Goal: Task Accomplishment & Management: Complete application form

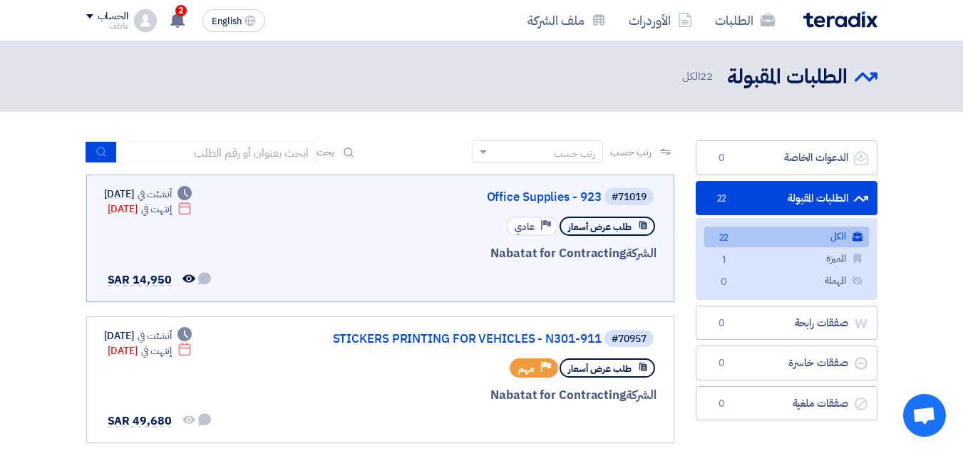
click at [175, 20] on use at bounding box center [177, 20] width 14 height 16
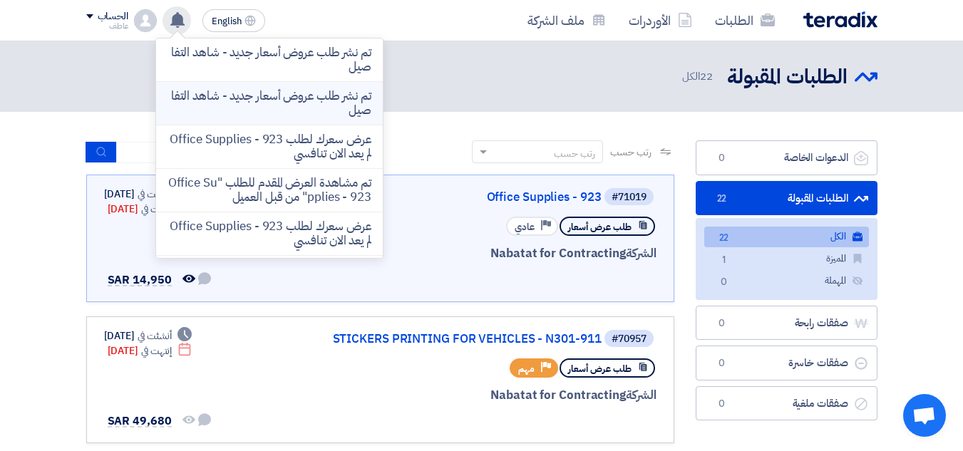
click at [302, 101] on p "تم نشر طلب عروض أسعار جديد - شاهد التفاصيل" at bounding box center [270, 103] width 204 height 29
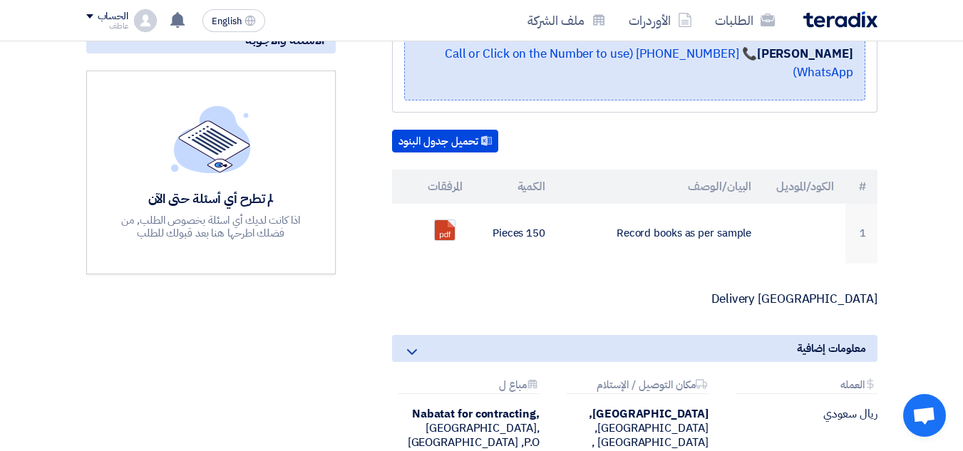
scroll to position [357, 0]
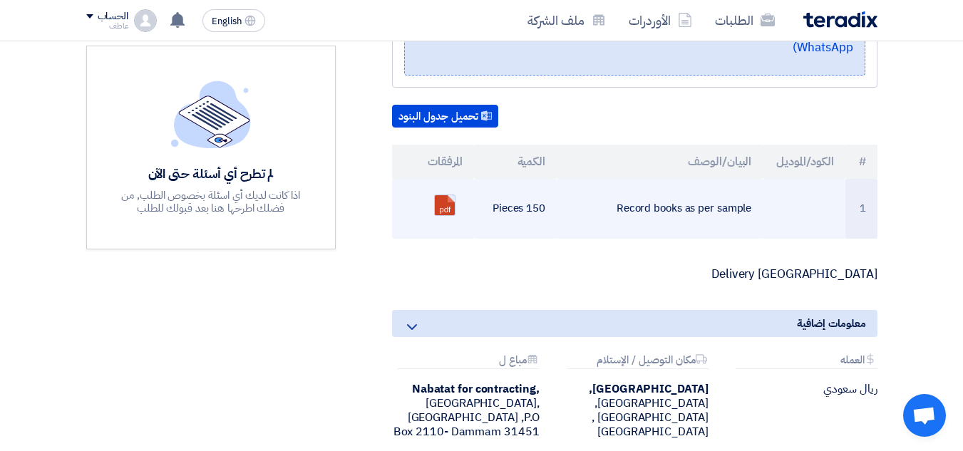
click at [445, 208] on link at bounding box center [492, 238] width 114 height 86
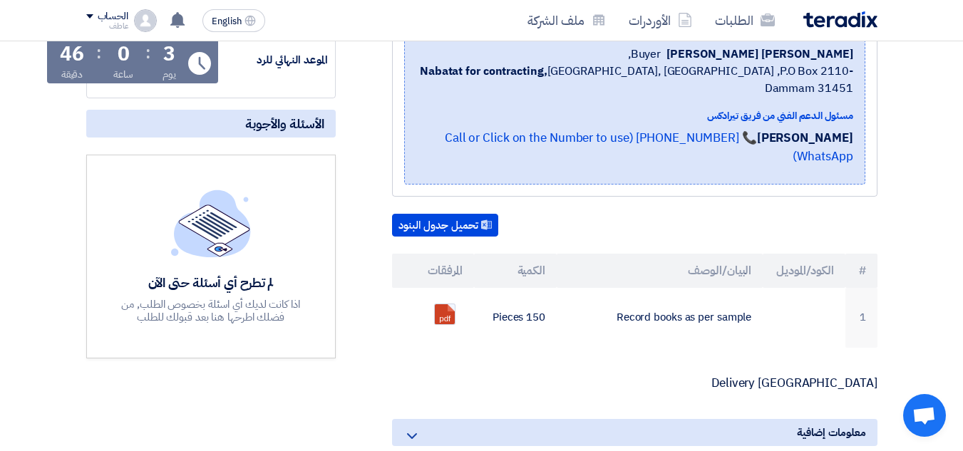
scroll to position [143, 0]
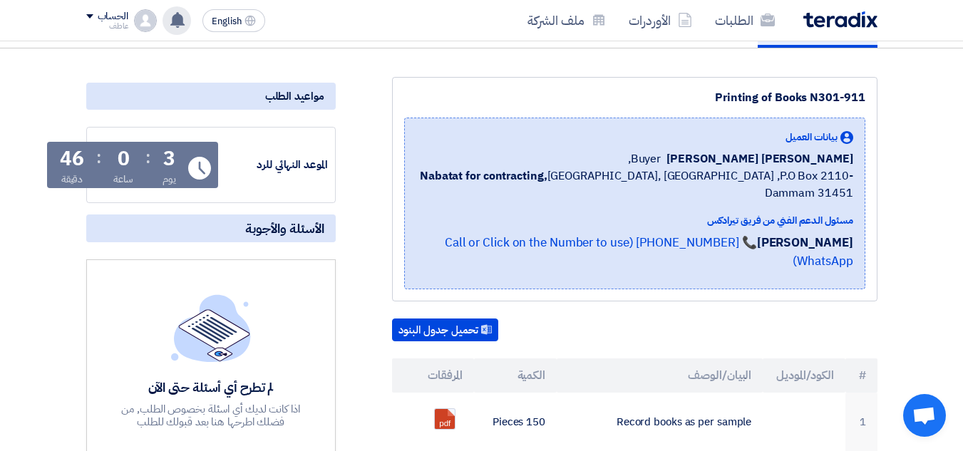
click at [181, 19] on use at bounding box center [177, 20] width 14 height 16
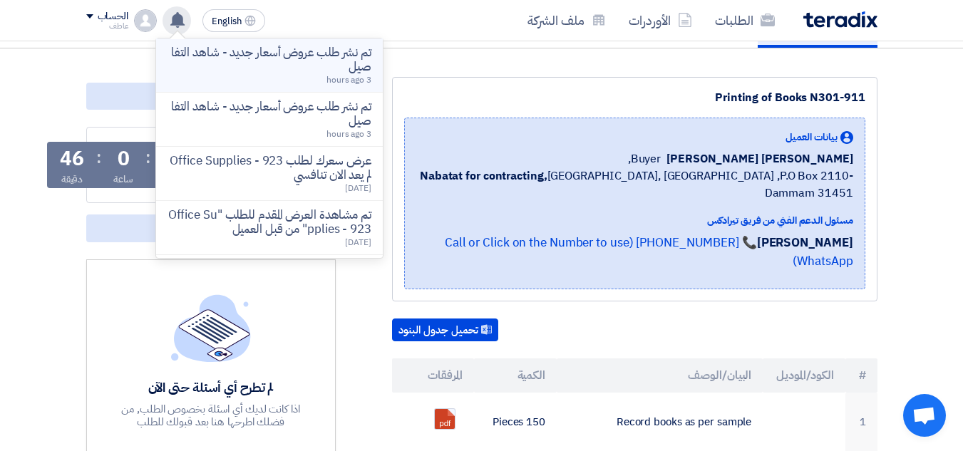
click at [334, 56] on p "تم نشر طلب عروض أسعار جديد - شاهد التفاصيل" at bounding box center [270, 60] width 204 height 29
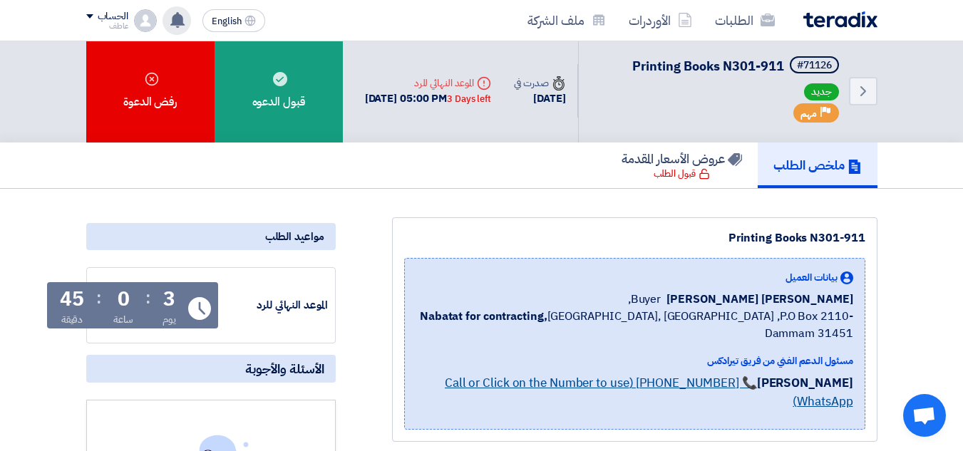
scroll to position [0, 0]
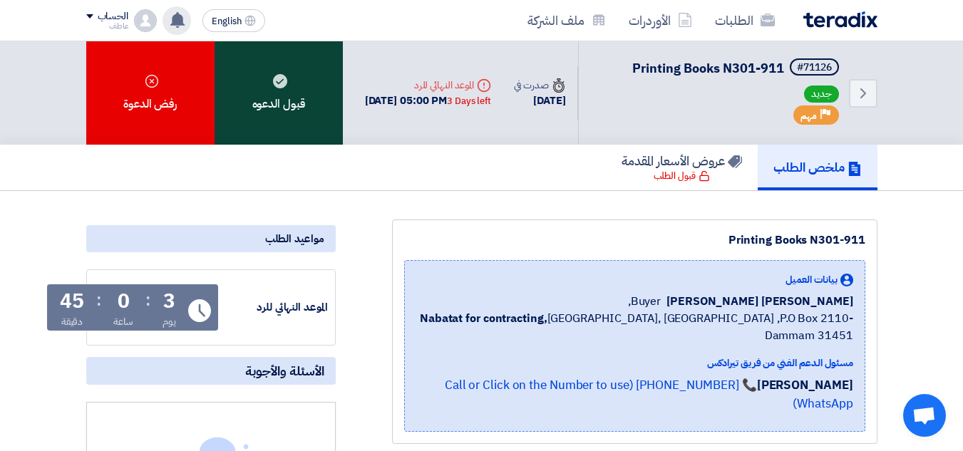
click at [307, 122] on div "قبول الدعوه" at bounding box center [279, 92] width 128 height 103
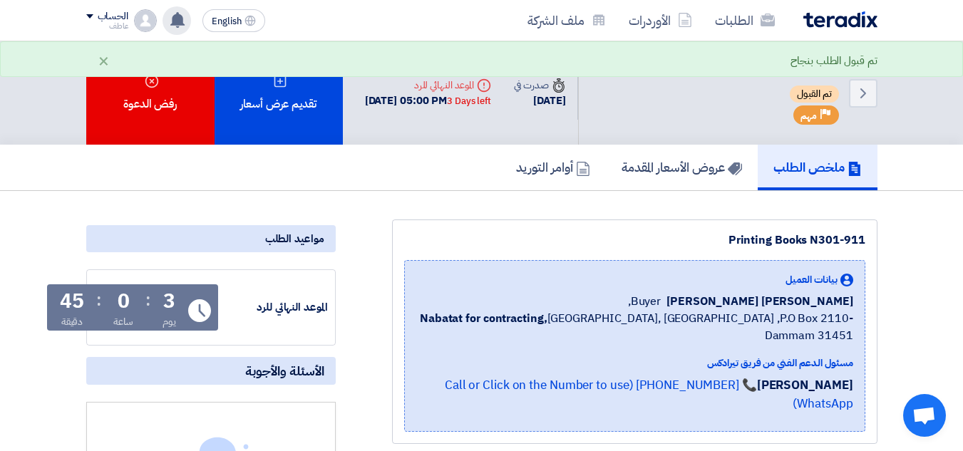
click at [178, 21] on use at bounding box center [177, 20] width 14 height 16
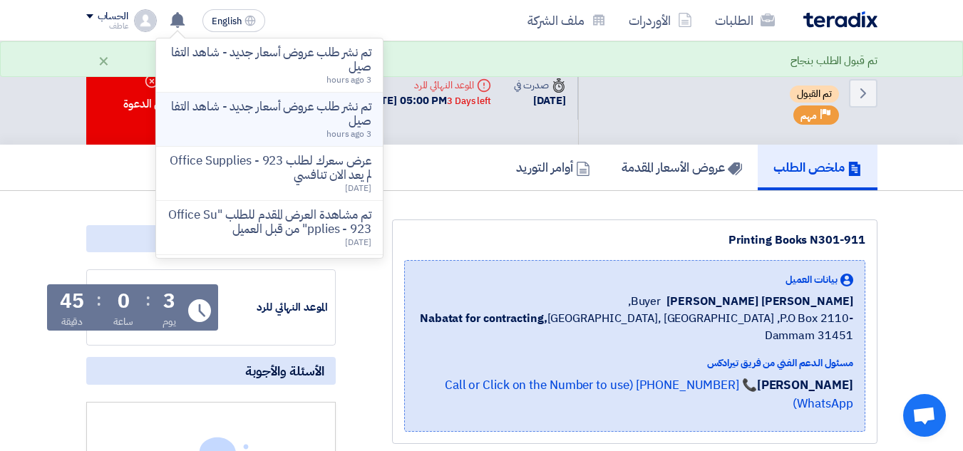
click at [319, 117] on p "تم نشر طلب عروض أسعار جديد - شاهد التفاصيل" at bounding box center [270, 114] width 204 height 29
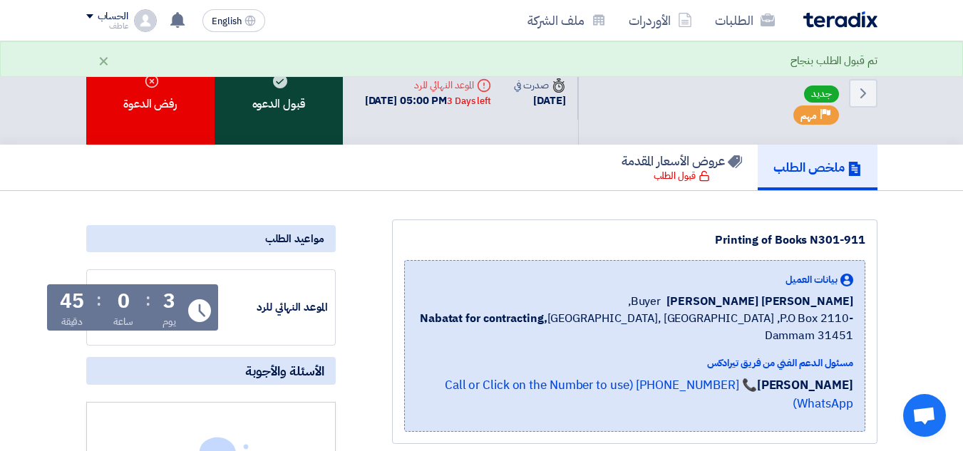
click at [282, 124] on div "قبول الدعوه" at bounding box center [279, 92] width 128 height 103
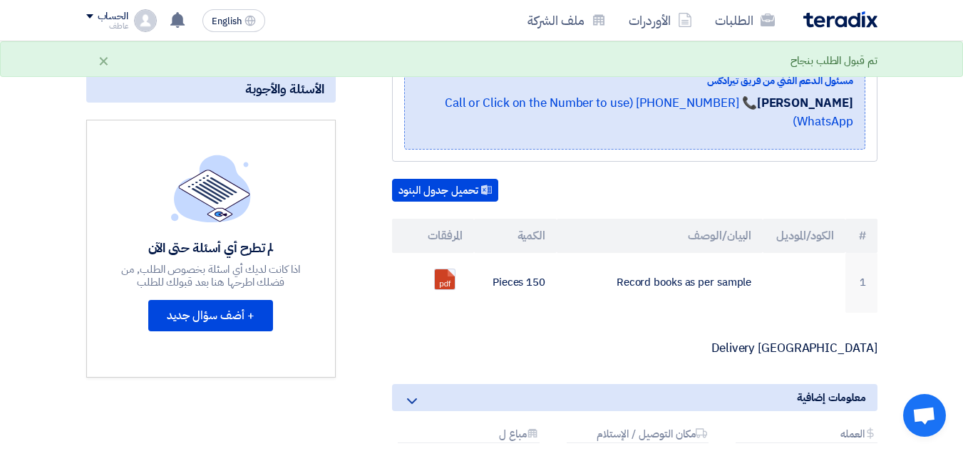
scroll to position [285, 0]
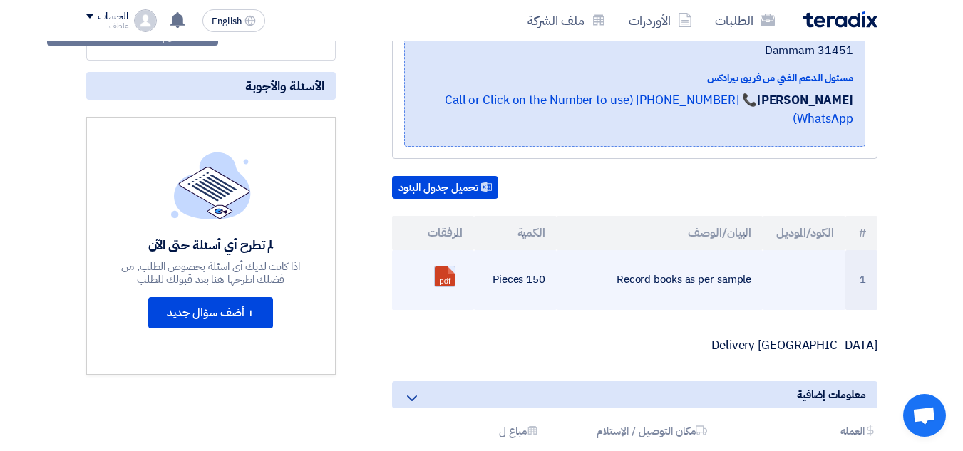
click at [448, 276] on link at bounding box center [492, 310] width 114 height 86
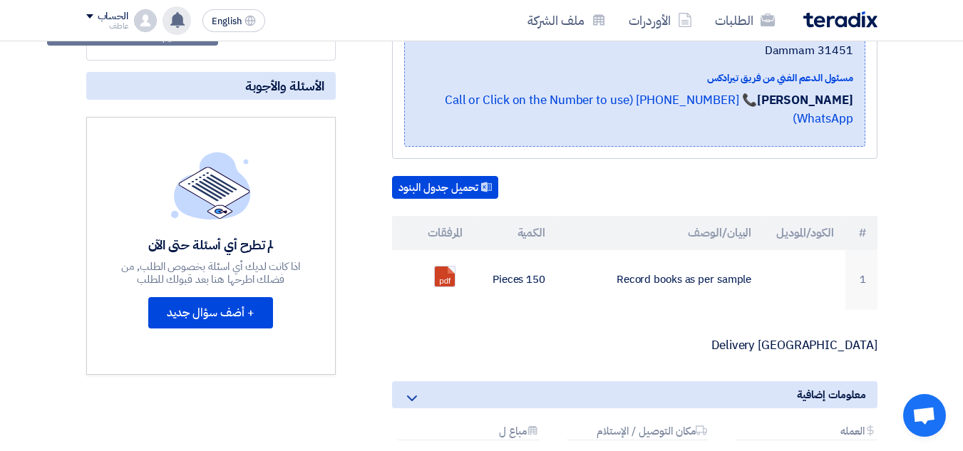
click at [178, 21] on use at bounding box center [177, 20] width 14 height 16
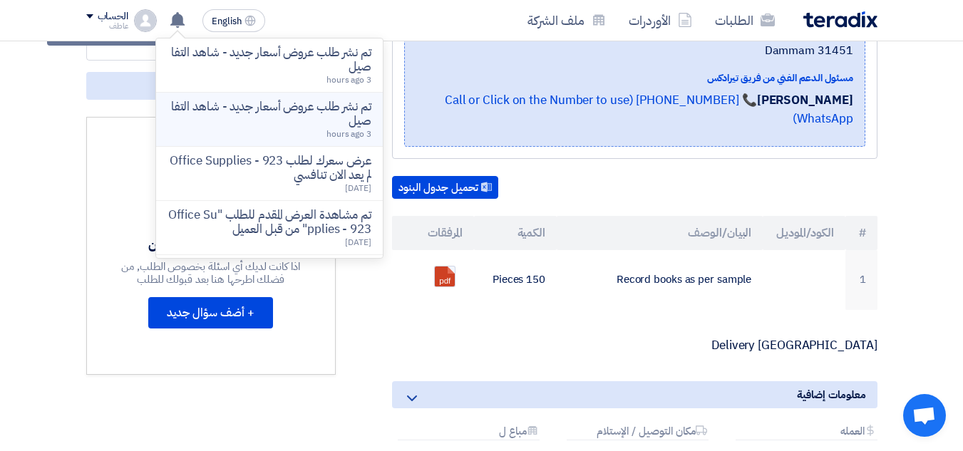
click at [336, 106] on p "تم نشر طلب عروض أسعار جديد - شاهد التفاصيل" at bounding box center [270, 114] width 204 height 29
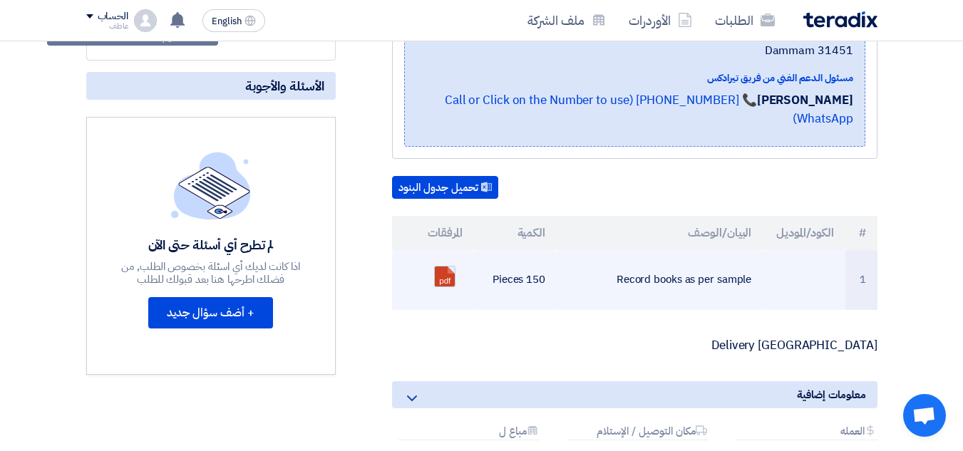
click at [441, 281] on link at bounding box center [492, 310] width 114 height 86
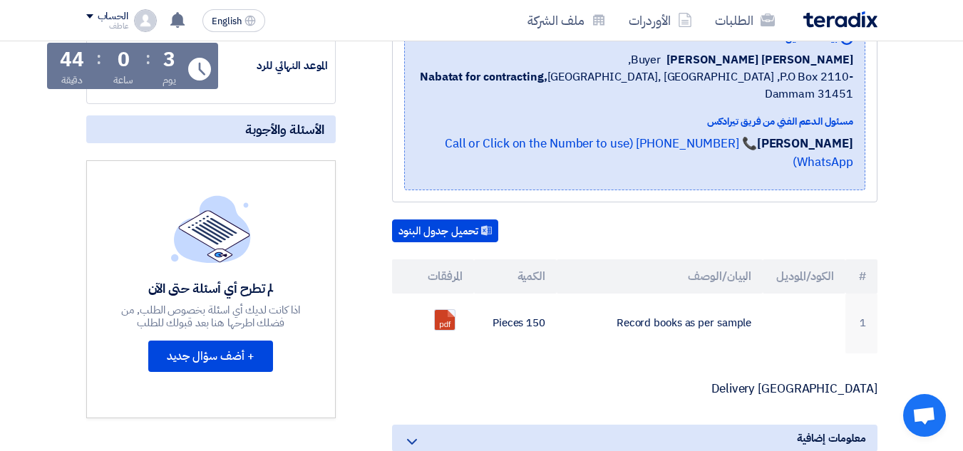
scroll to position [71, 0]
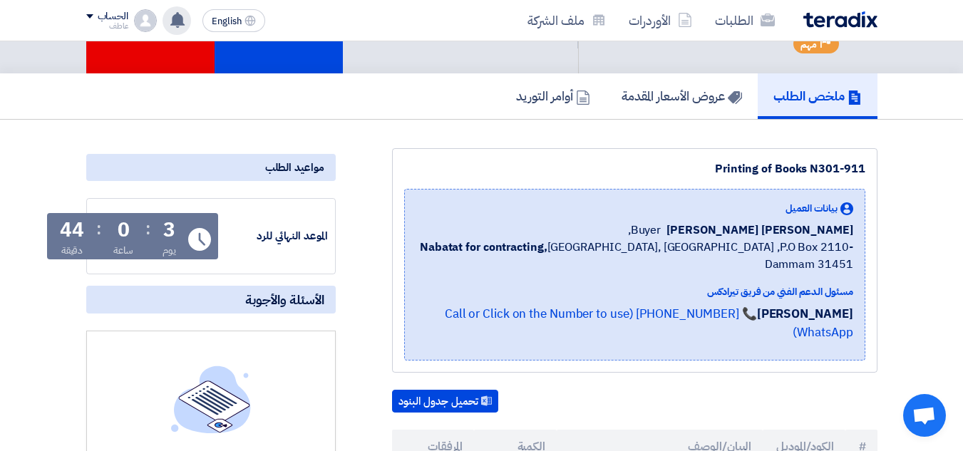
click at [178, 23] on use at bounding box center [177, 20] width 14 height 16
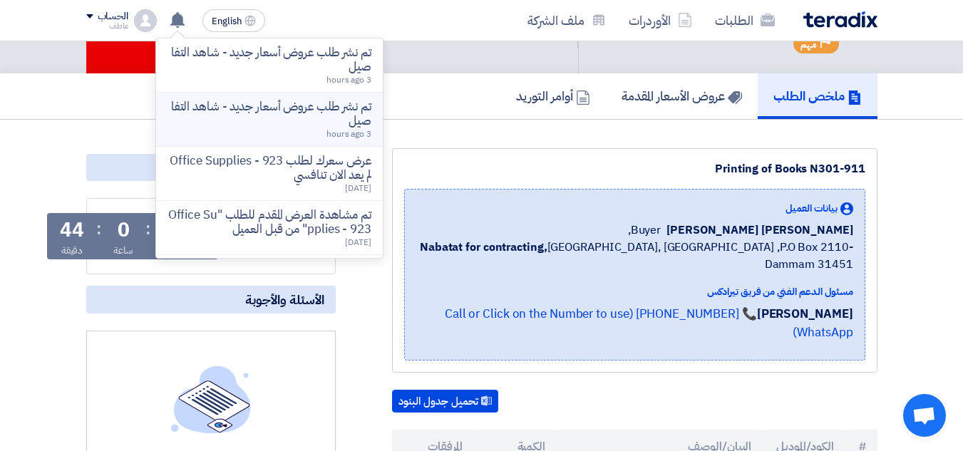
click at [323, 125] on p "تم نشر طلب عروض أسعار جديد - شاهد التفاصيل" at bounding box center [270, 114] width 204 height 29
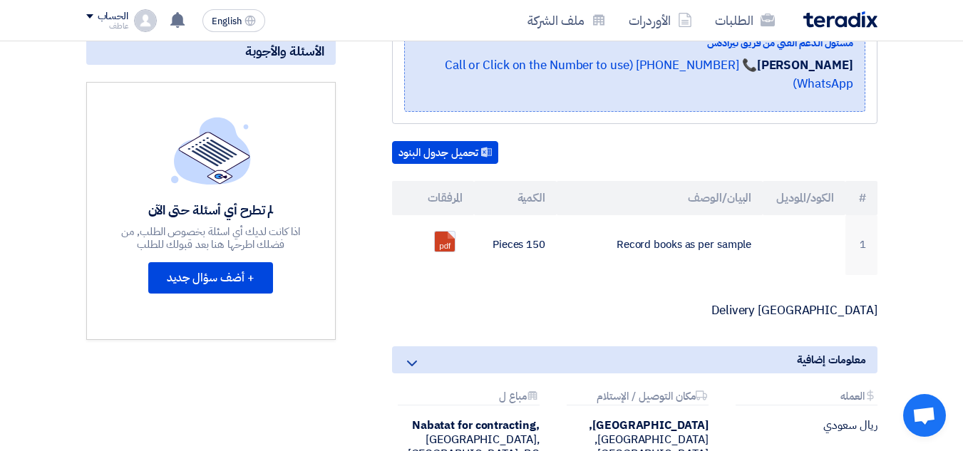
scroll to position [428, 0]
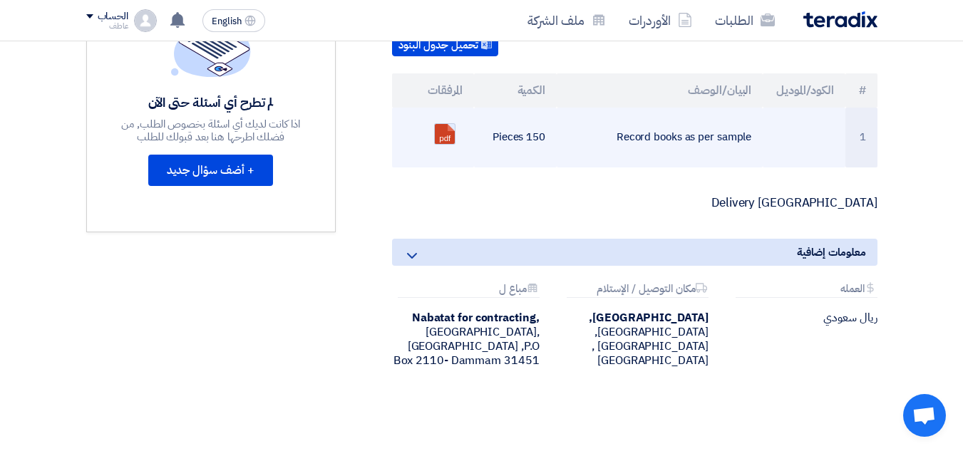
click at [448, 133] on link at bounding box center [492, 167] width 114 height 86
click at [673, 139] on td "Record books as per sample" at bounding box center [660, 138] width 206 height 60
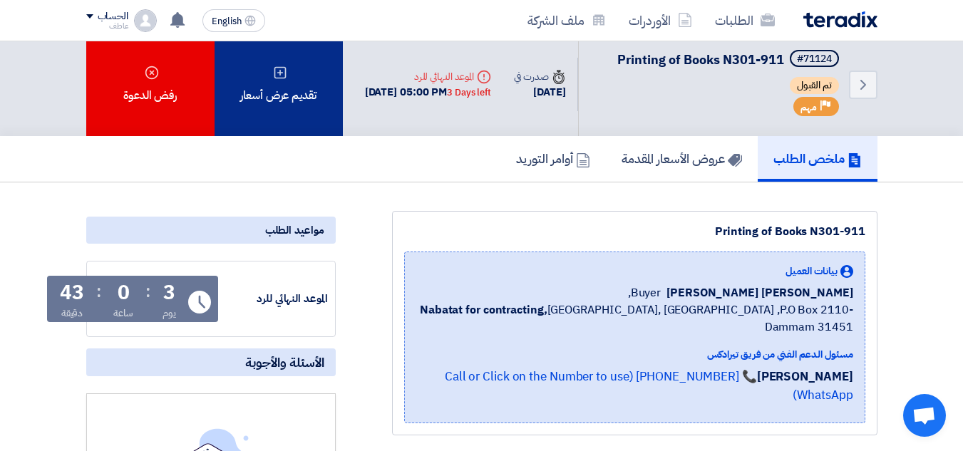
scroll to position [0, 0]
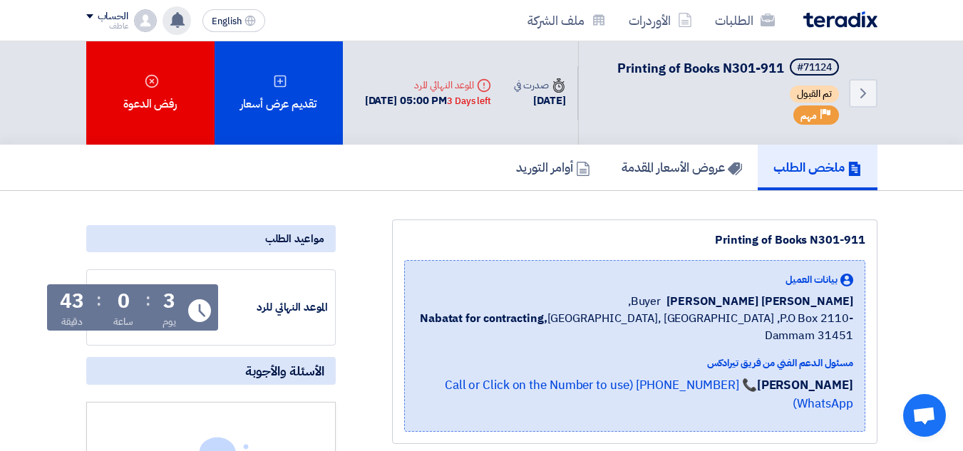
click at [178, 24] on use at bounding box center [177, 20] width 14 height 16
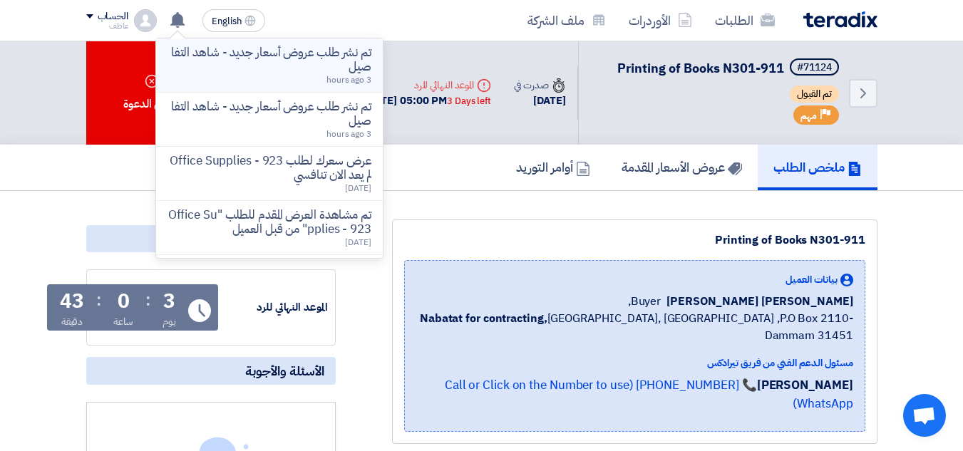
click at [327, 67] on p "تم نشر طلب عروض أسعار جديد - شاهد التفاصيل" at bounding box center [270, 60] width 204 height 29
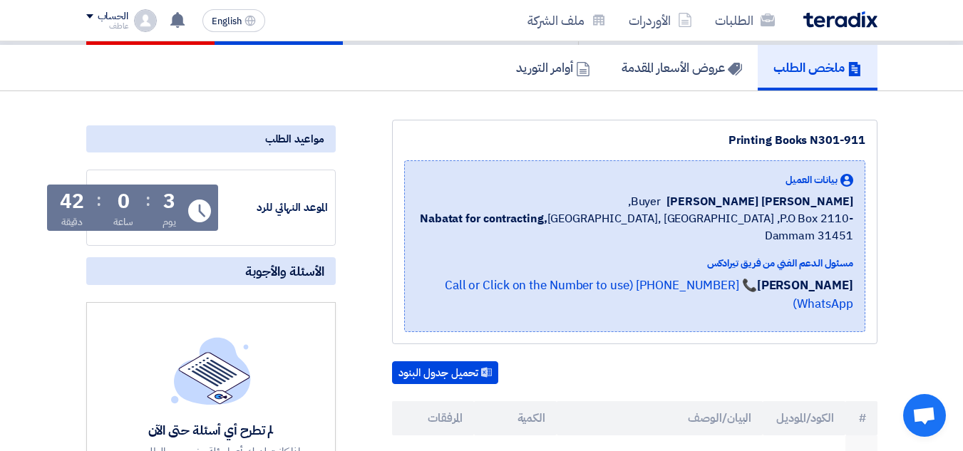
scroll to position [357, 0]
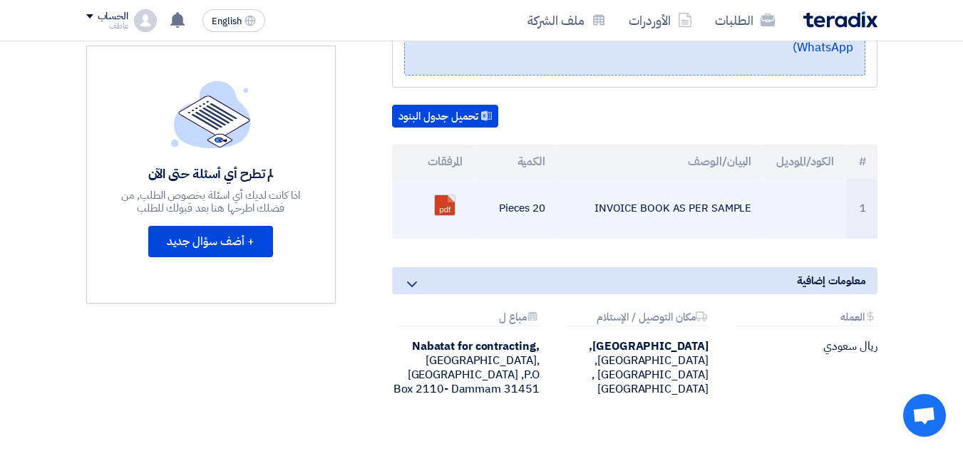
click at [443, 195] on link at bounding box center [492, 238] width 114 height 86
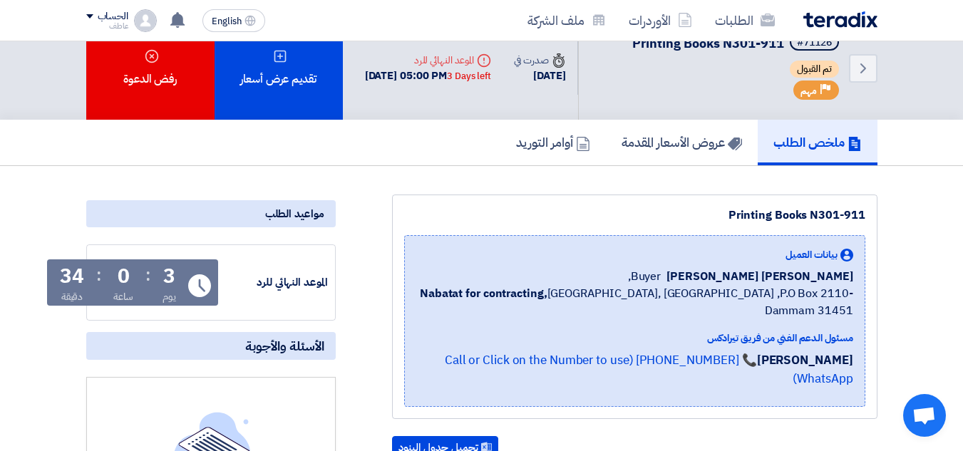
scroll to position [0, 0]
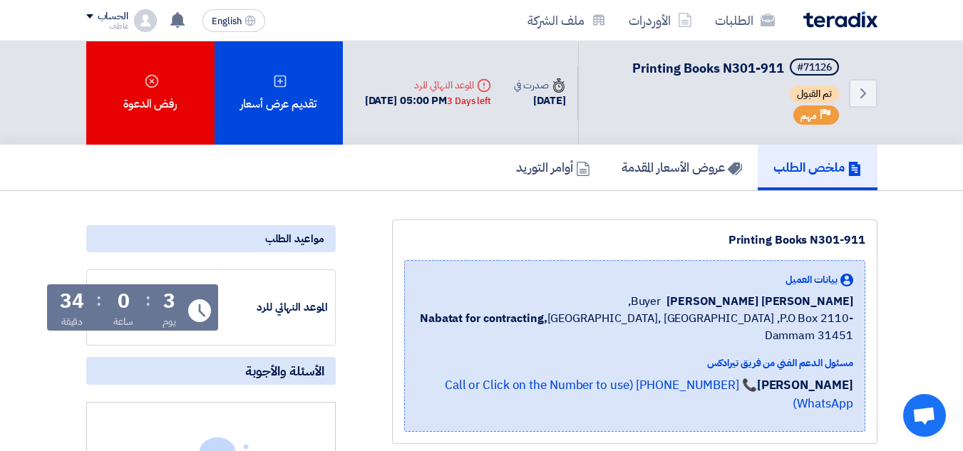
click at [168, 304] on div "3" at bounding box center [169, 302] width 12 height 20
